Goal: Task Accomplishment & Management: Manage account settings

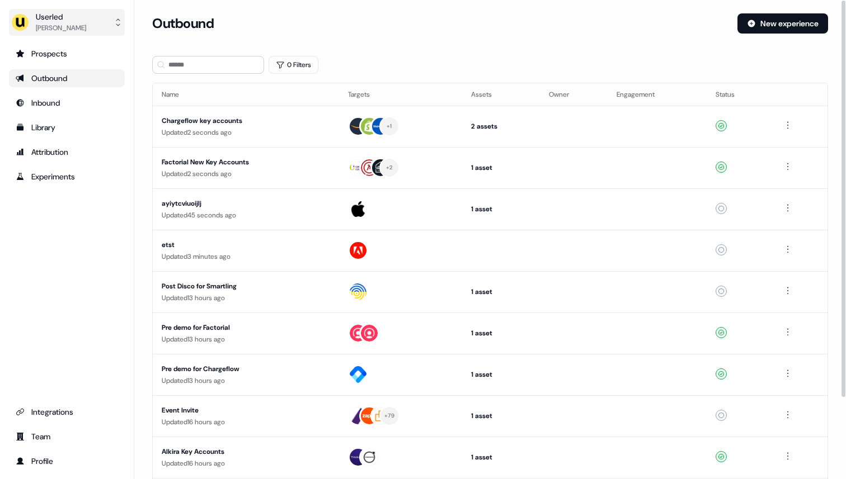
click at [87, 26] on button "Userled [PERSON_NAME]" at bounding box center [67, 22] width 116 height 27
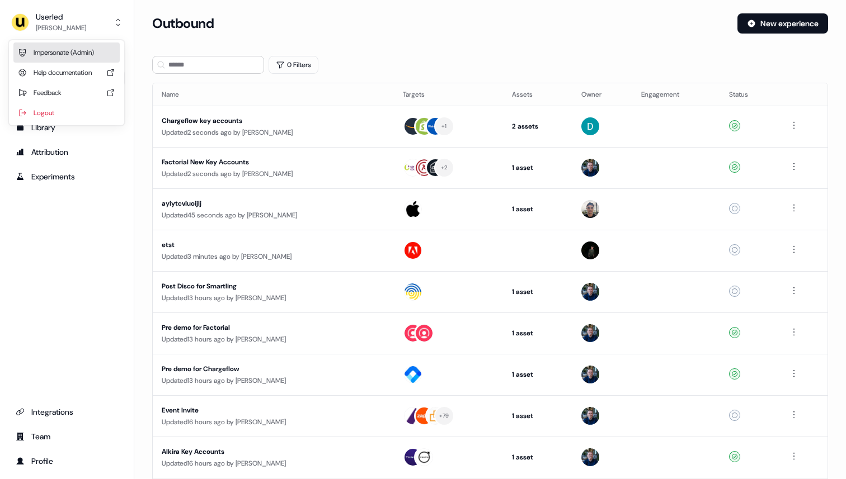
click at [83, 48] on div "Impersonate (Admin)" at bounding box center [66, 53] width 106 height 20
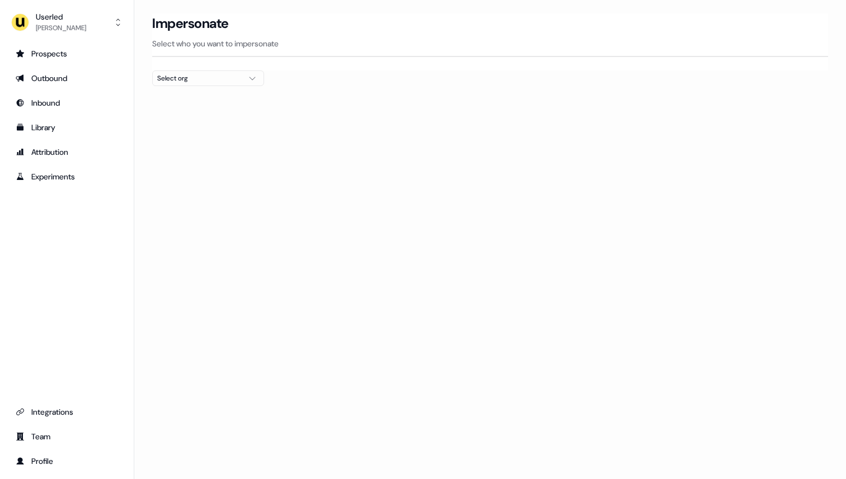
click at [183, 78] on div "Select org" at bounding box center [199, 78] width 84 height 11
type input "****"
click at [195, 117] on div "Moss" at bounding box center [208, 119] width 111 height 18
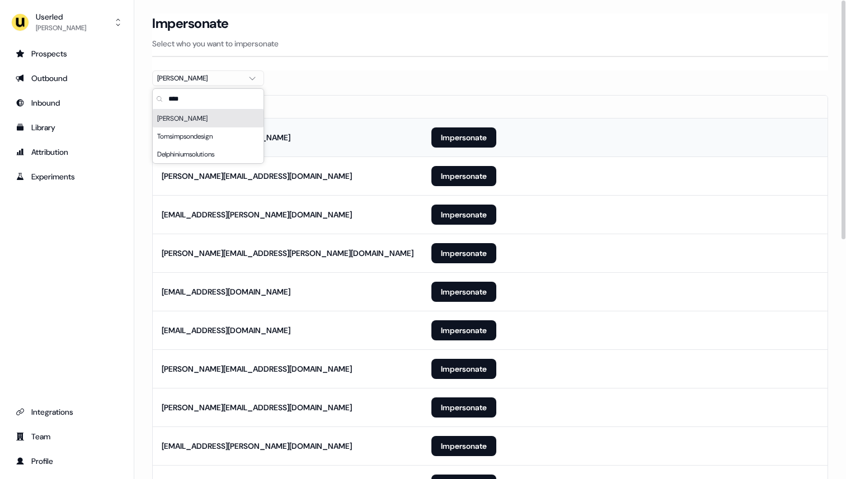
click at [375, 120] on td "felicity.cator@getmoss.com" at bounding box center [288, 137] width 270 height 39
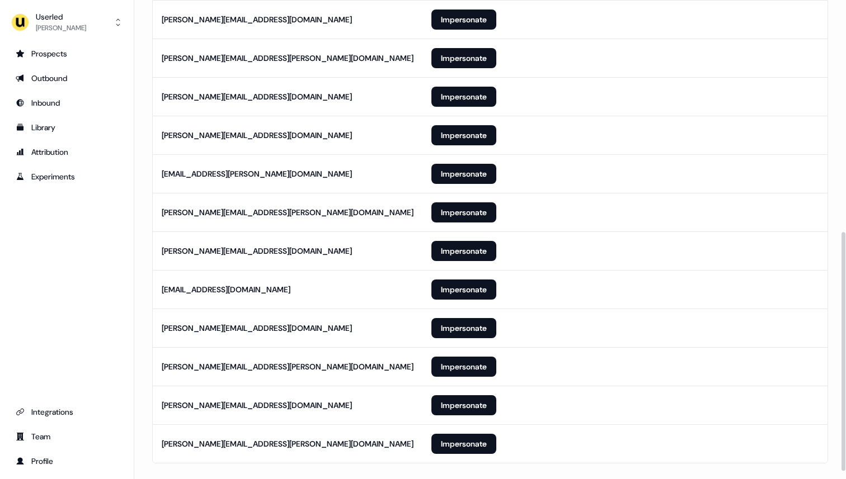
scroll to position [480, 0]
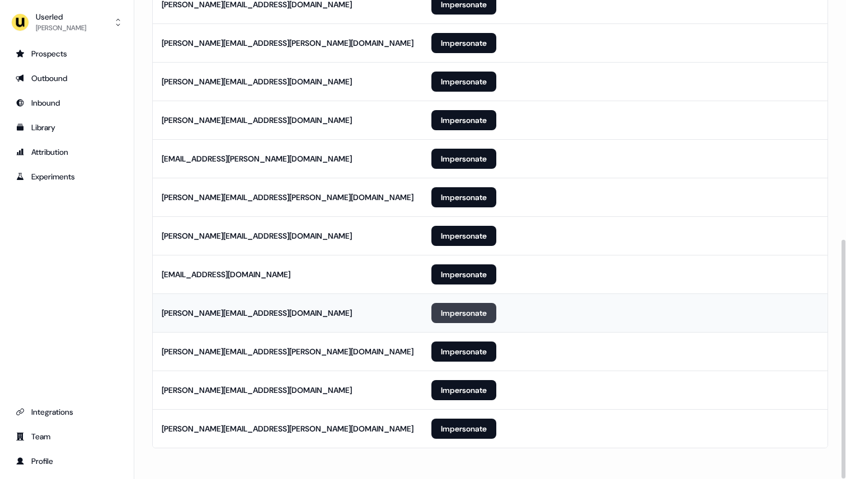
click at [464, 315] on button "Impersonate" at bounding box center [463, 313] width 65 height 20
